Goal: Browse casually

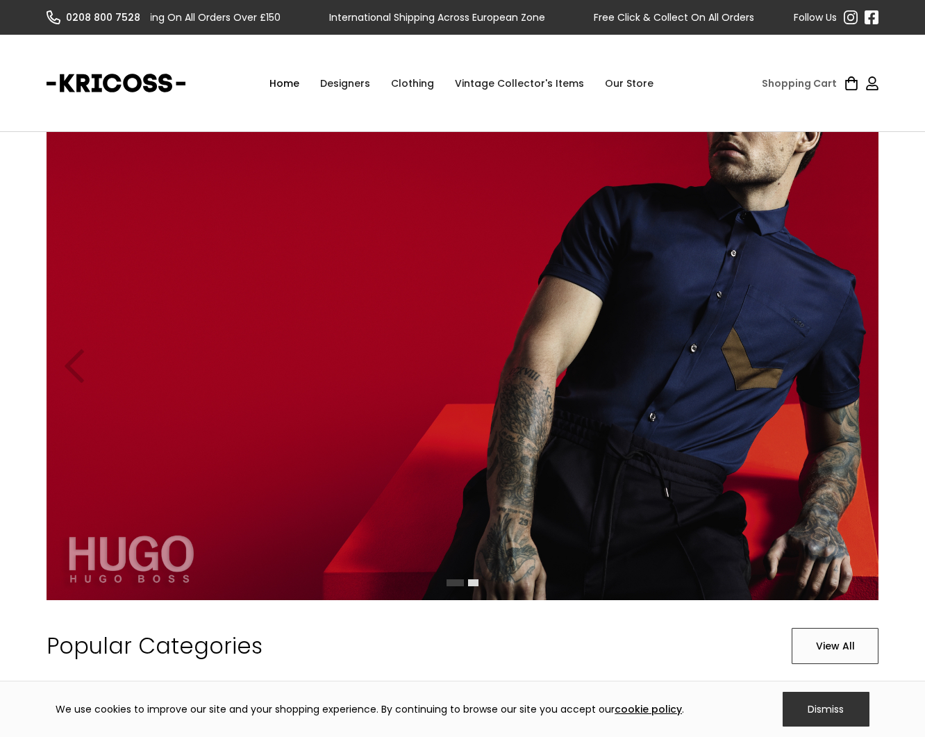
click at [399, 83] on div "Clothing" at bounding box center [412, 83] width 64 height 42
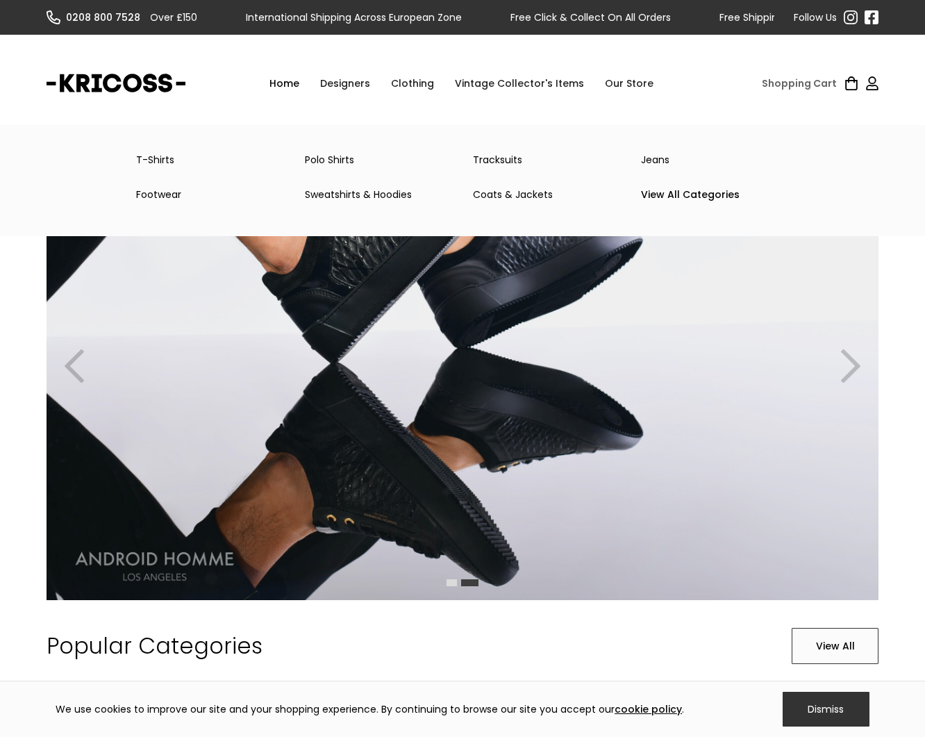
drag, startPoint x: 501, startPoint y: 195, endPoint x: 479, endPoint y: 201, distance: 22.2
click at [501, 195] on link "Coats & Jackets" at bounding box center [546, 195] width 168 height 28
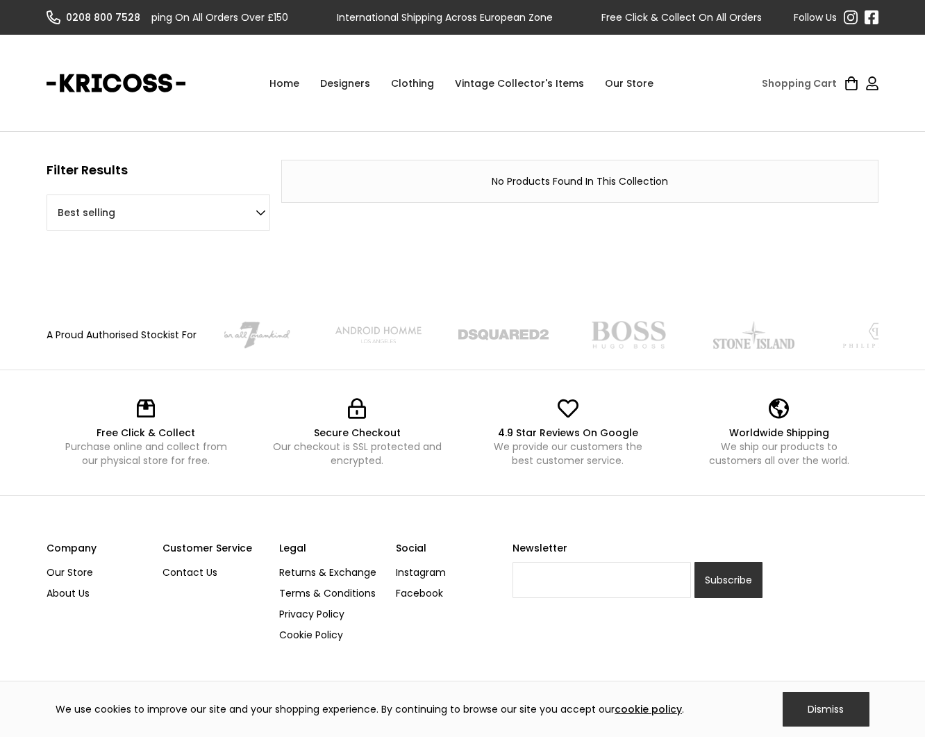
click at [299, 91] on link "Home" at bounding box center [284, 83] width 51 height 42
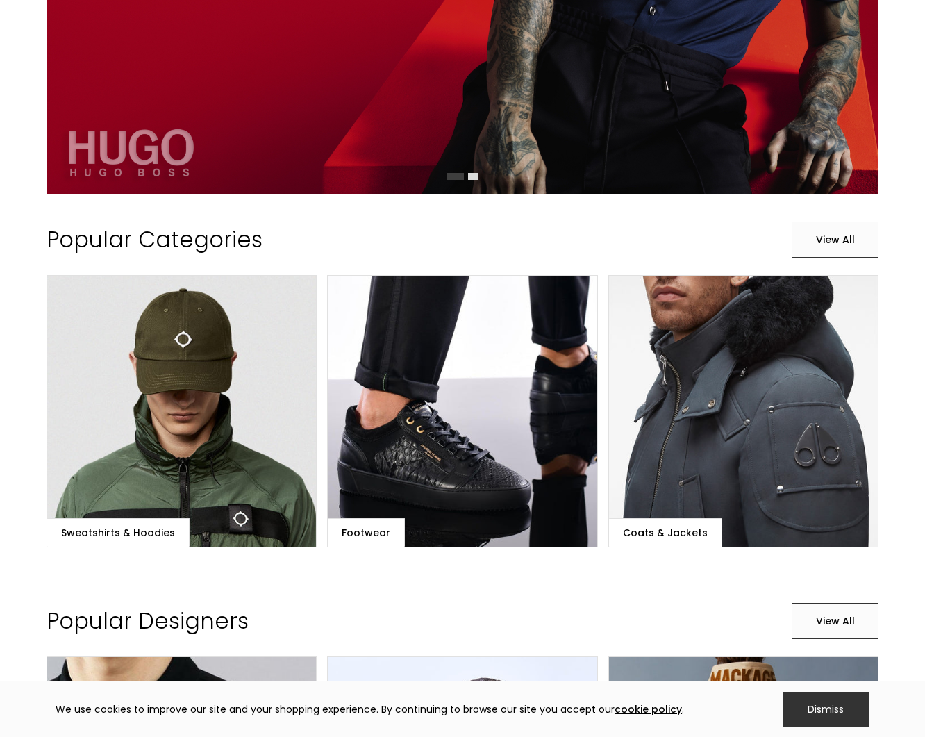
scroll to position [424, 0]
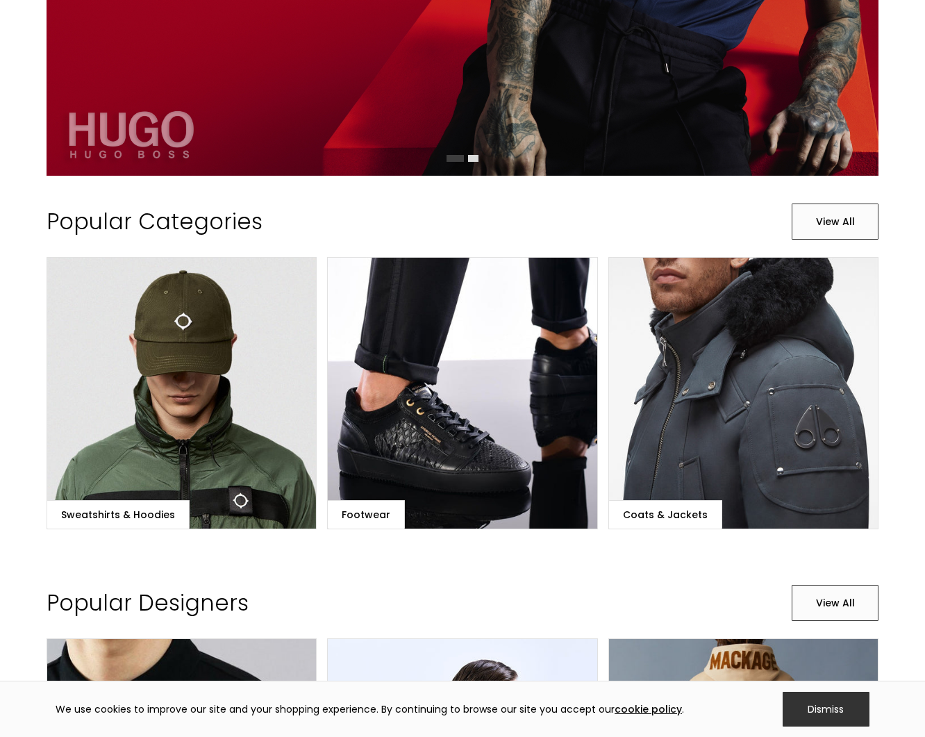
click at [648, 404] on link "Coats & Jackets" at bounding box center [743, 393] width 271 height 272
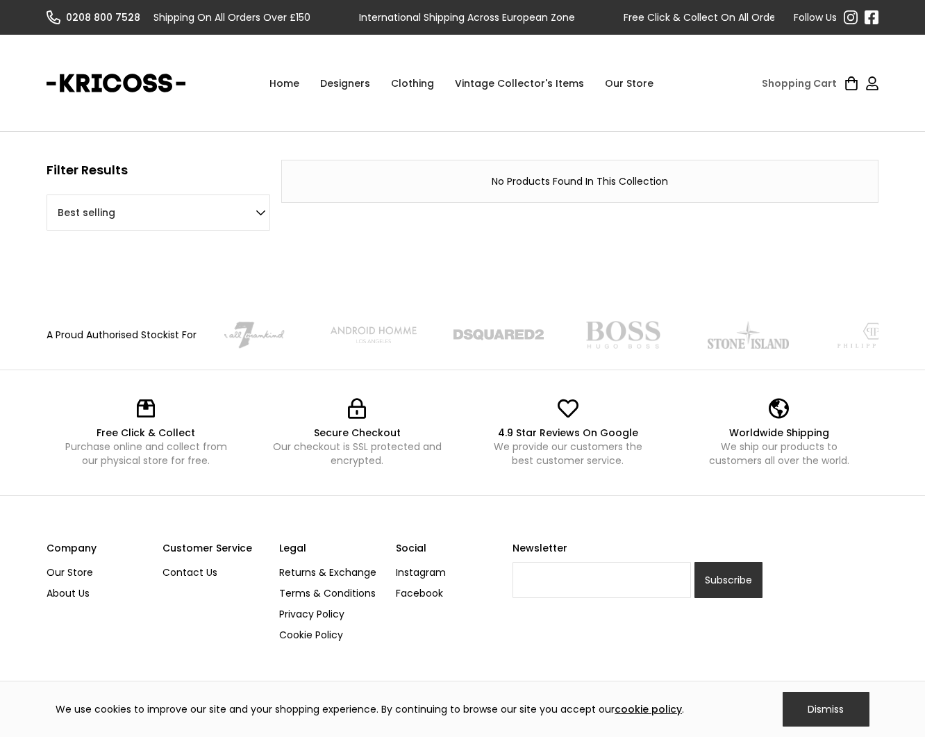
click at [133, 87] on link "home" at bounding box center [116, 83] width 139 height 35
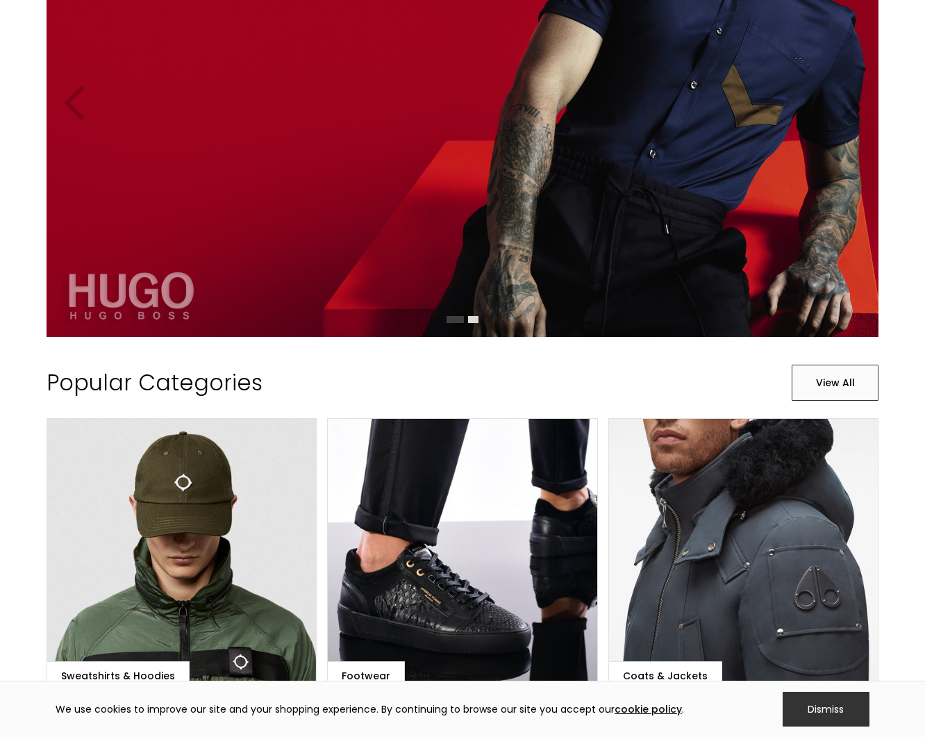
scroll to position [490, 0]
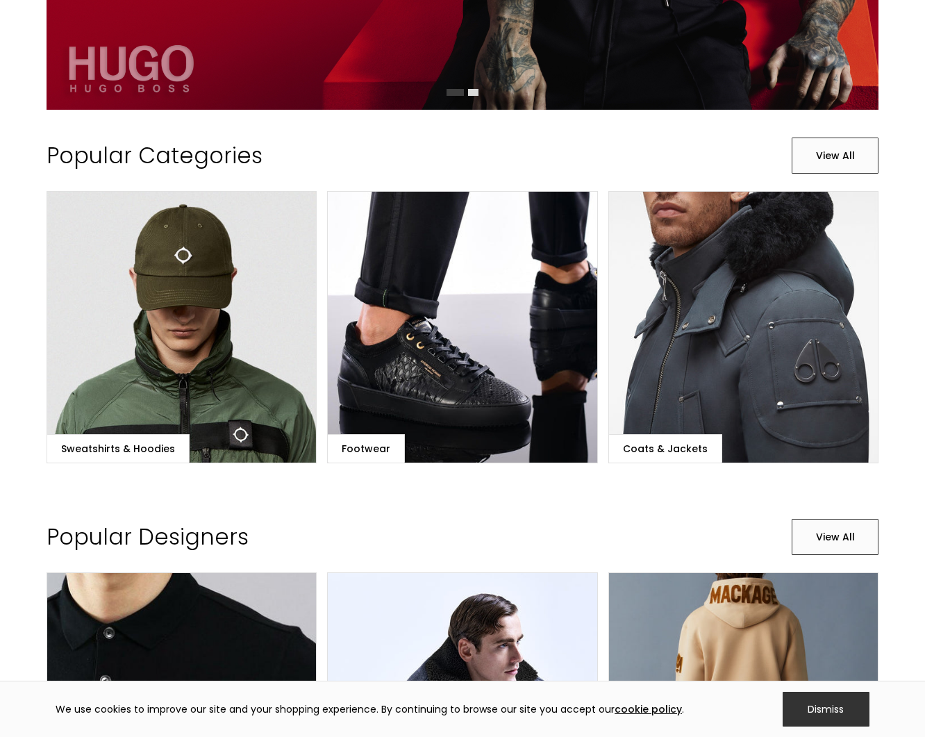
click at [252, 262] on link "Sweatshirts & Hoodies" at bounding box center [182, 327] width 271 height 272
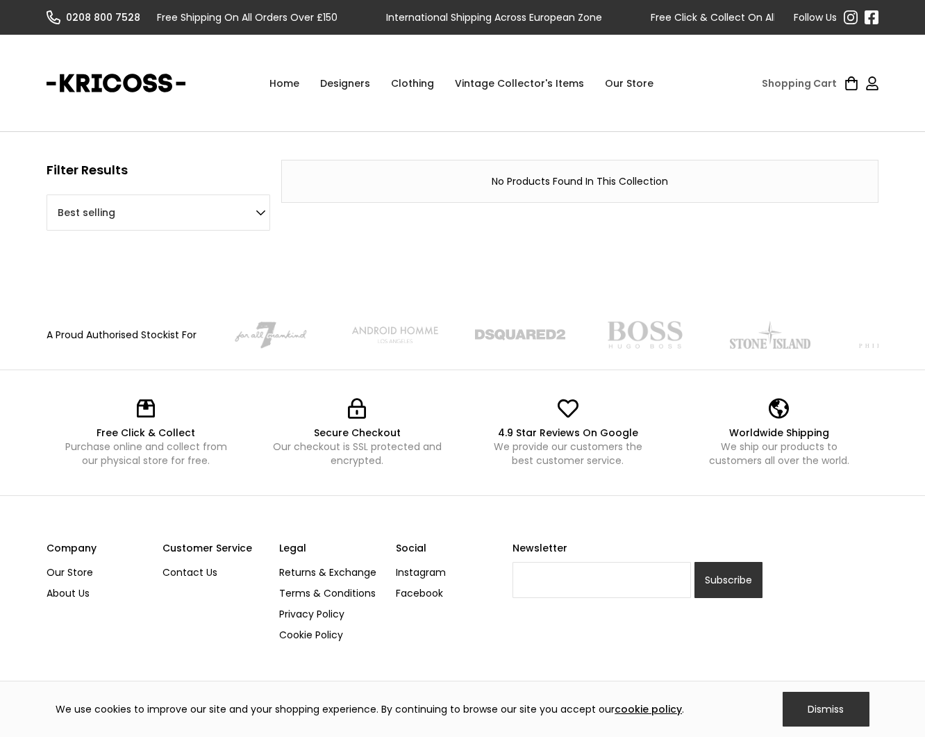
scroll to position [8, 0]
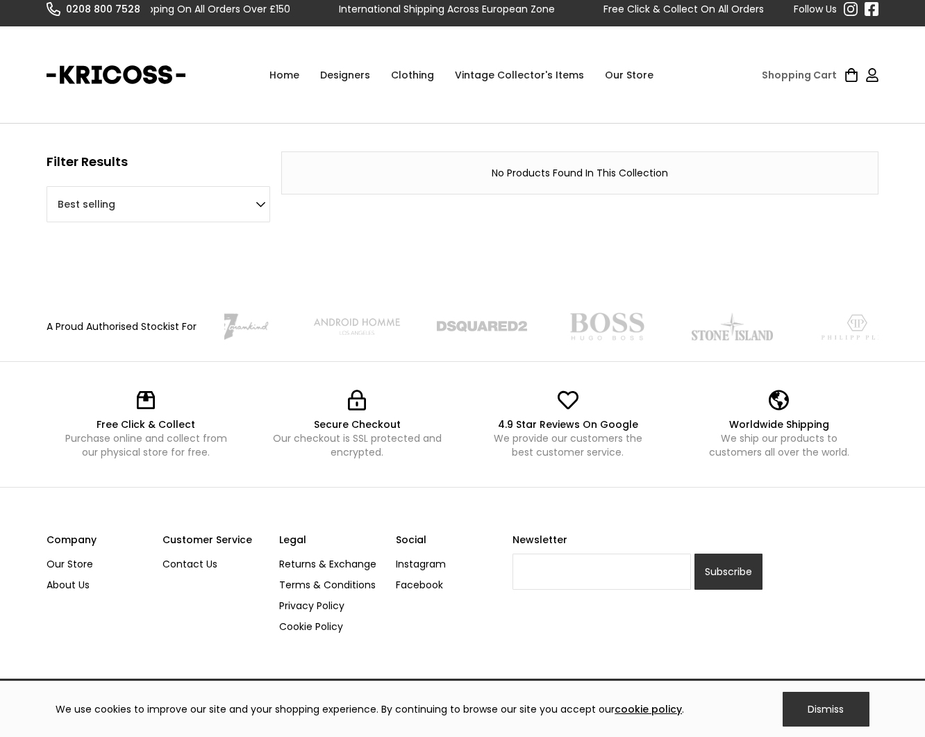
click at [482, 74] on link "Vintage Collector's Items" at bounding box center [519, 75] width 150 height 42
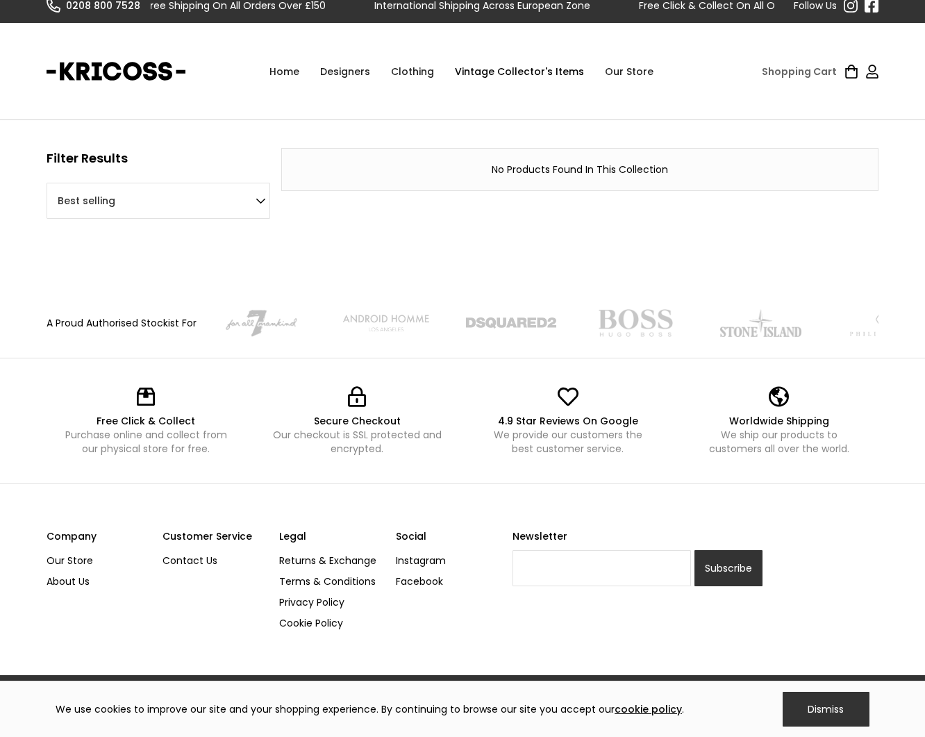
scroll to position [17, 0]
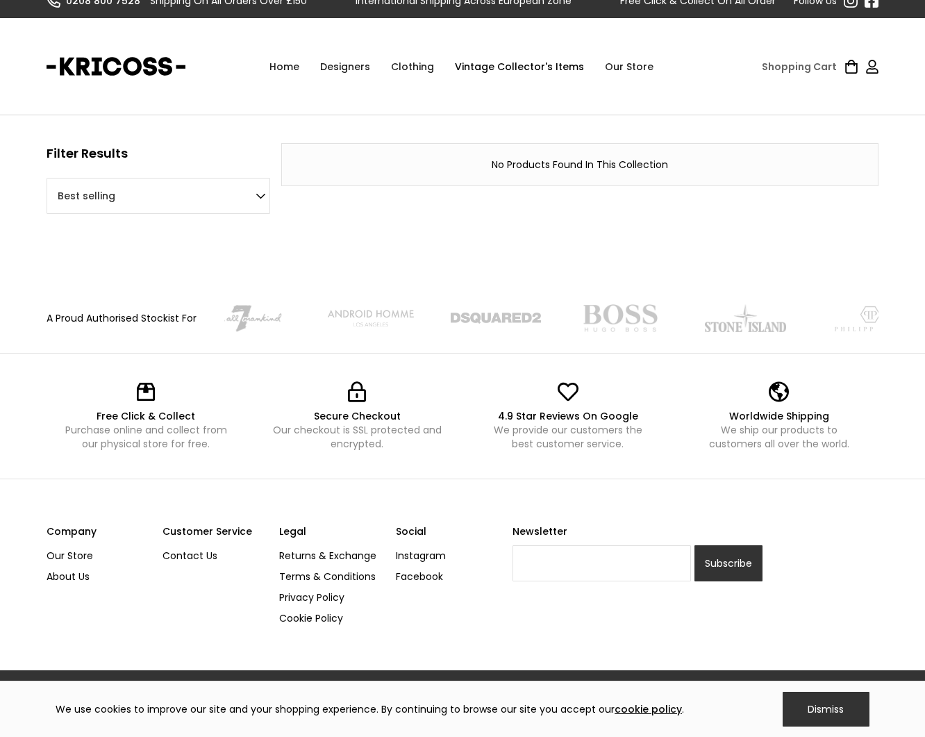
click at [110, 62] on link "home" at bounding box center [116, 66] width 139 height 35
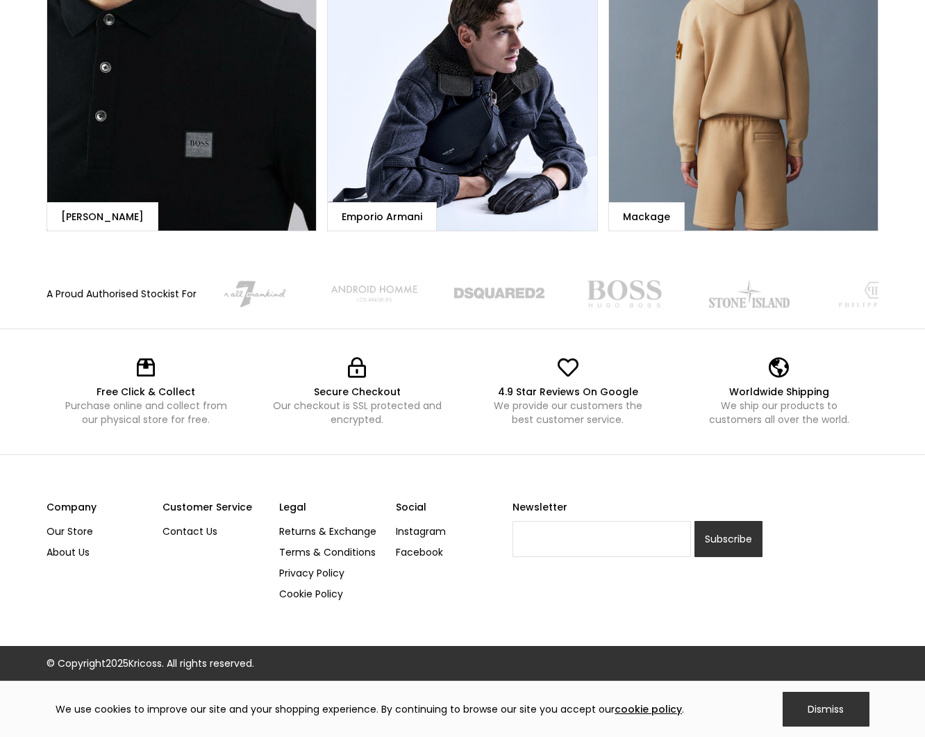
scroll to position [1102, 0]
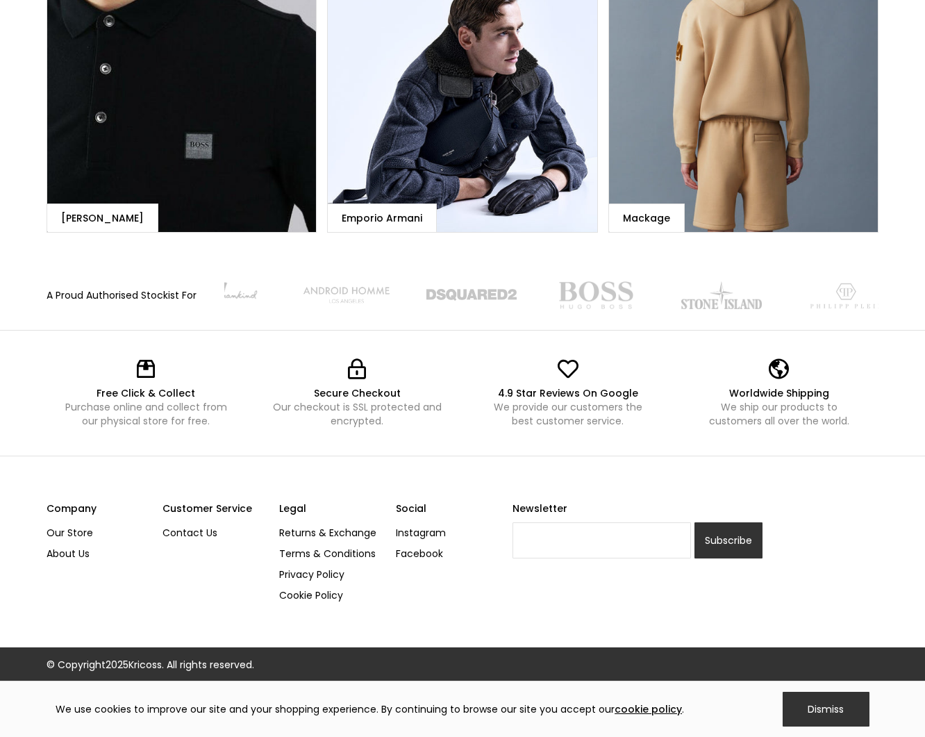
click at [352, 210] on div "Emporio Armani" at bounding box center [382, 217] width 109 height 28
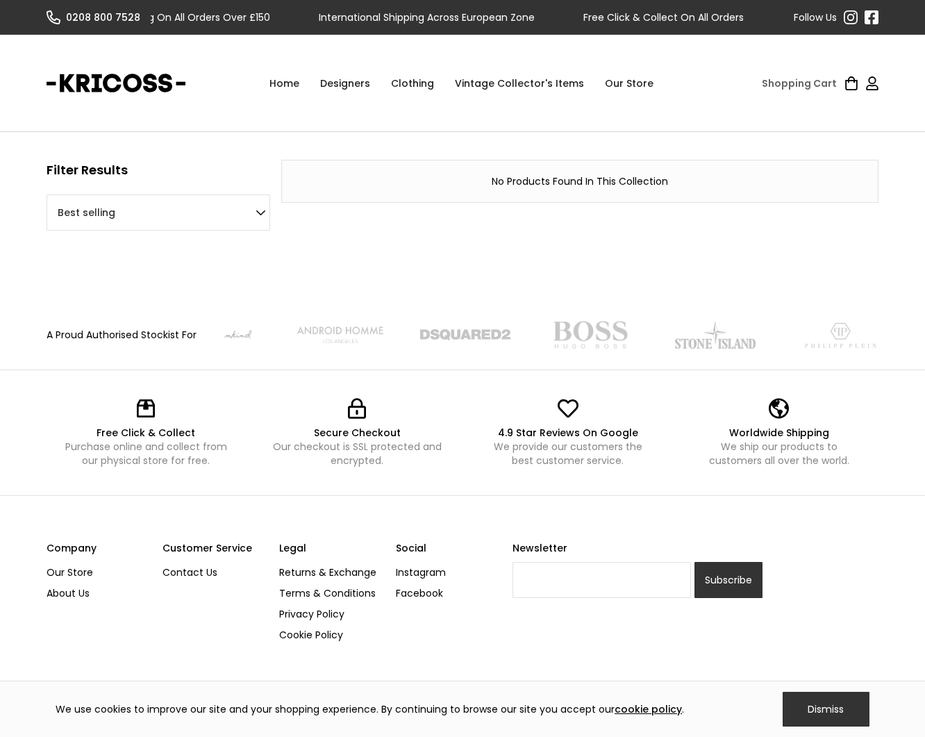
scroll to position [31, 0]
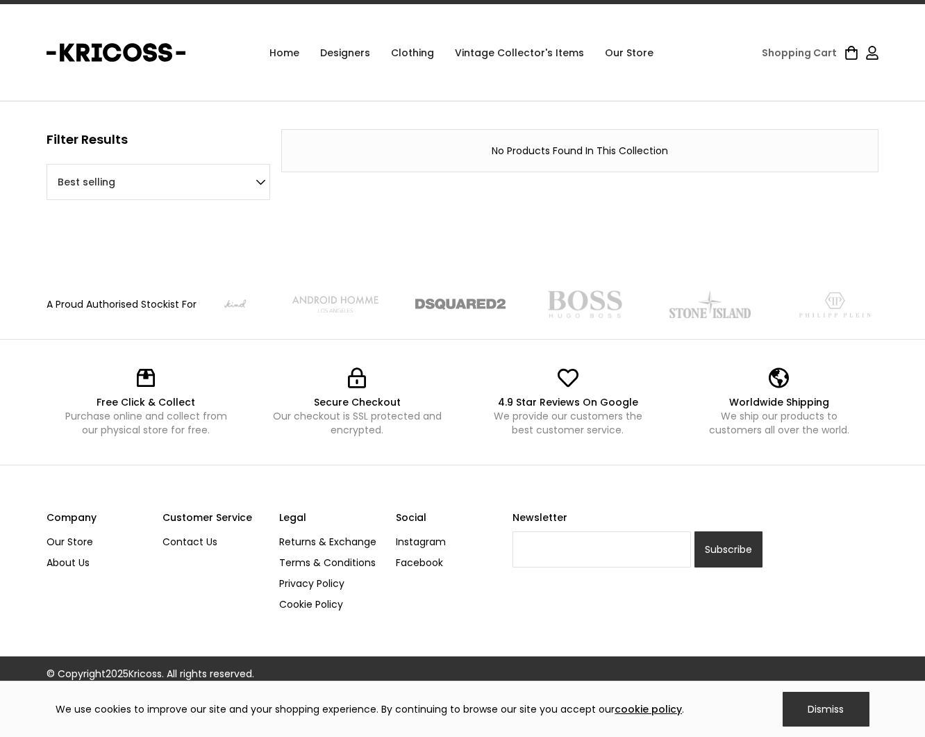
click at [449, 307] on img at bounding box center [460, 304] width 90 height 28
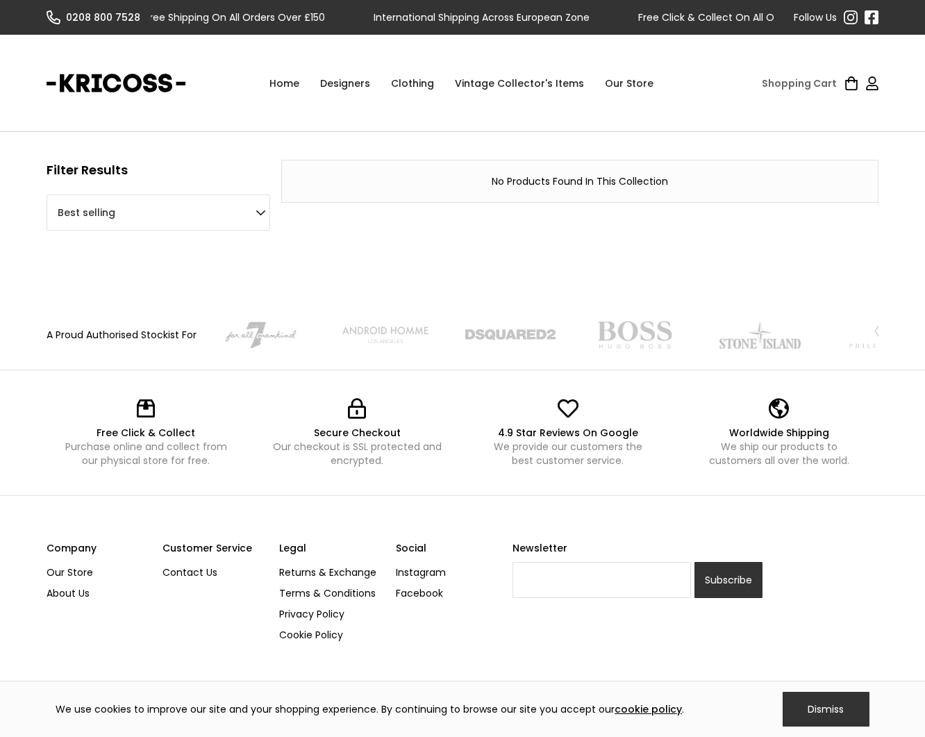
click at [113, 83] on link "home" at bounding box center [116, 83] width 139 height 35
